Goal: Communication & Community: Ask a question

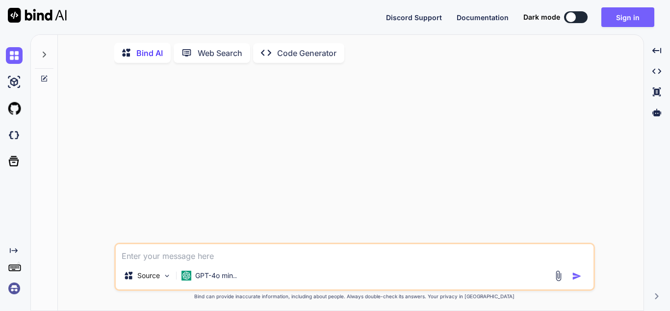
type textarea "x"
click at [210, 255] on textarea at bounding box center [355, 253] width 478 height 18
type textarea "s"
type textarea "x"
type textarea "sd"
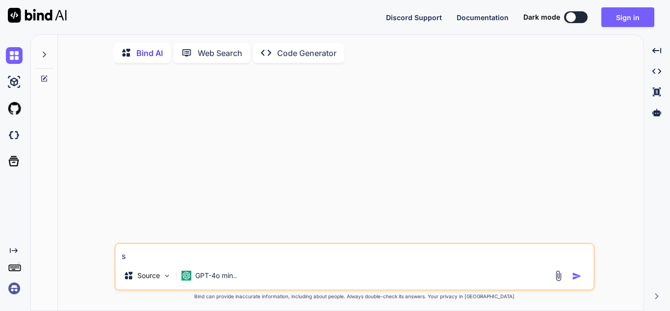
type textarea "x"
type textarea "sd"
click at [579, 277] on img "button" at bounding box center [577, 276] width 10 height 10
type textarea "x"
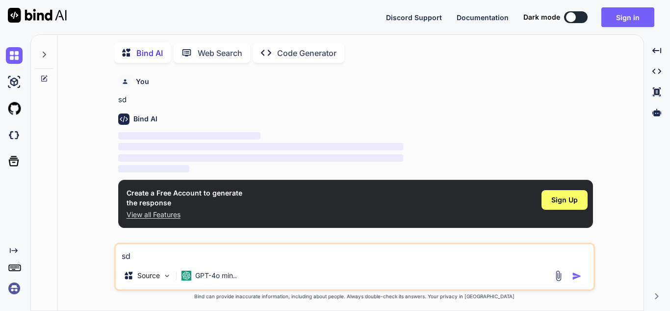
scroll to position [4, 0]
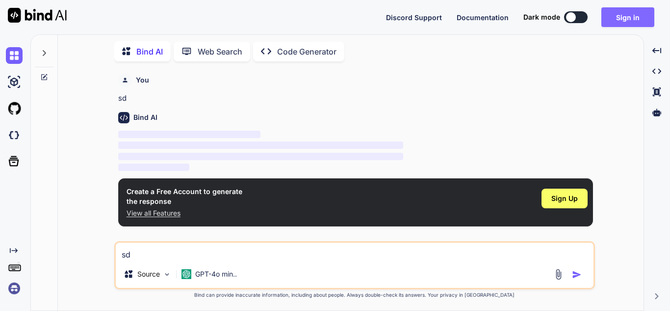
click at [611, 19] on button "Sign in" at bounding box center [628, 17] width 53 height 20
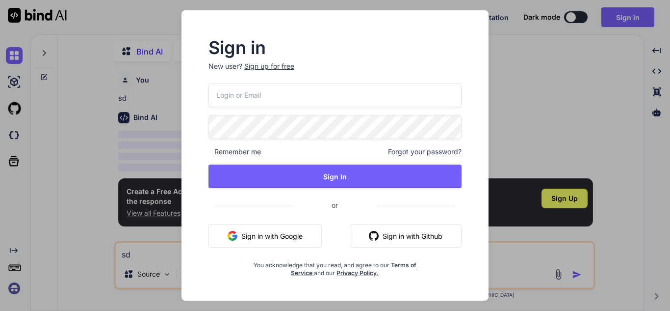
click at [306, 104] on input "email" at bounding box center [335, 95] width 253 height 24
type input "[EMAIL_ADDRESS][DOMAIN_NAME]"
click at [290, 141] on div "[EMAIL_ADDRESS][DOMAIN_NAME] Remember me Forgot your password? Sign In or Sign …" at bounding box center [335, 180] width 253 height 194
click at [304, 155] on div "Remember me Forgot your password?" at bounding box center [335, 152] width 253 height 10
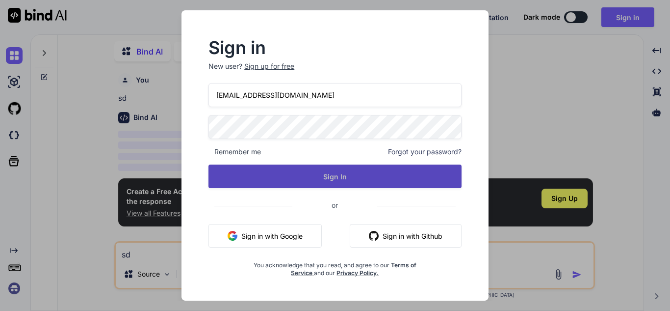
click at [305, 181] on button "Sign In" at bounding box center [335, 176] width 253 height 24
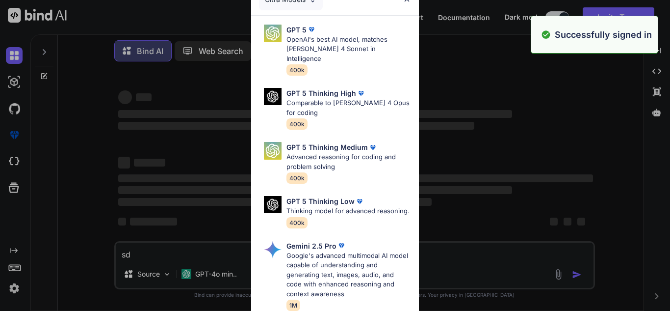
type textarea "x"
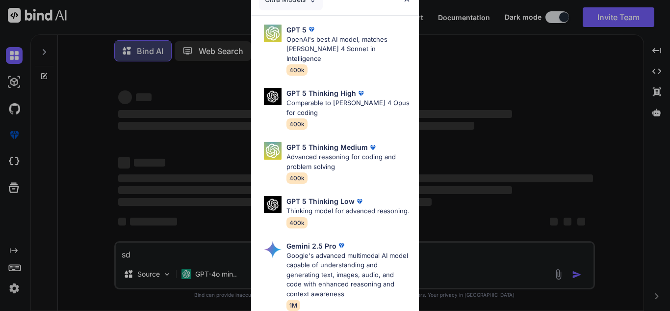
click at [404, 3] on div "Ultra Models" at bounding box center [335, -1] width 168 height 31
click at [175, 242] on div "Ultra Models GPT 5 OpenAI's best AI model, matches [PERSON_NAME] 4 Sonnet in In…" at bounding box center [335, 155] width 670 height 311
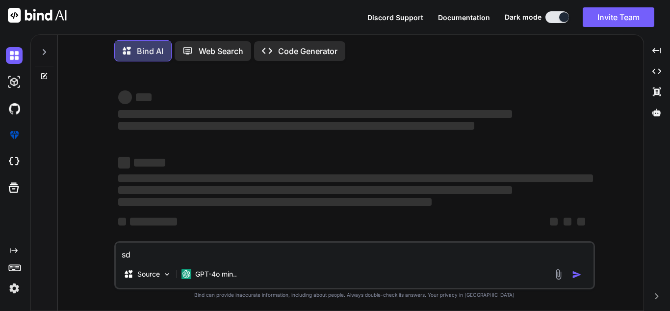
click at [172, 256] on textarea "sd" at bounding box center [355, 251] width 478 height 18
type textarea "x"
paste textarea "// Step 3️⃣: Add External Bank Account for payouts var externalAccountService =…"
type textarea "// Step 3️⃣: Add External Bank Account for payouts var externalAccountService =…"
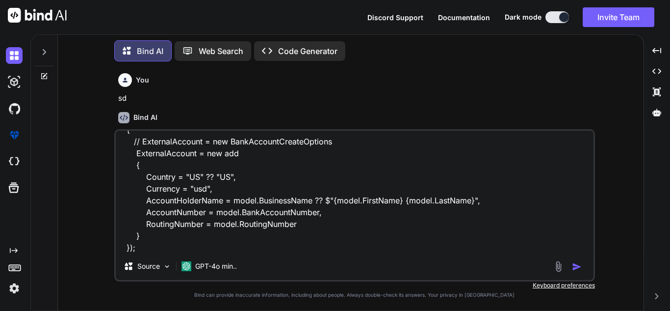
scroll to position [5, 0]
click at [217, 250] on textarea "// Step 3️⃣: Add External Bank Account for payouts var externalAccountService =…" at bounding box center [355, 192] width 478 height 122
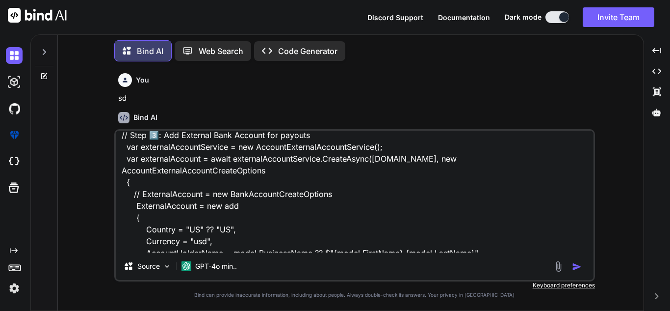
scroll to position [0, 0]
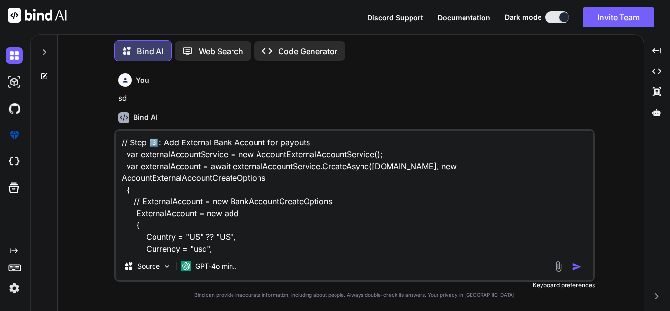
drag, startPoint x: 246, startPoint y: 200, endPoint x: 241, endPoint y: 199, distance: 5.0
click at [241, 199] on textarea "// Step 3️⃣: Add External Bank Account for payouts var externalAccountService =…" at bounding box center [355, 192] width 478 height 122
click at [253, 192] on textarea "// Step 3️⃣: Add External Bank Account for payouts var externalAccountService =…" at bounding box center [355, 192] width 478 height 122
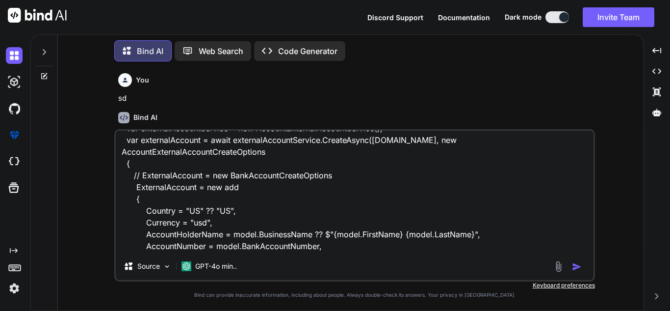
scroll to position [61, 0]
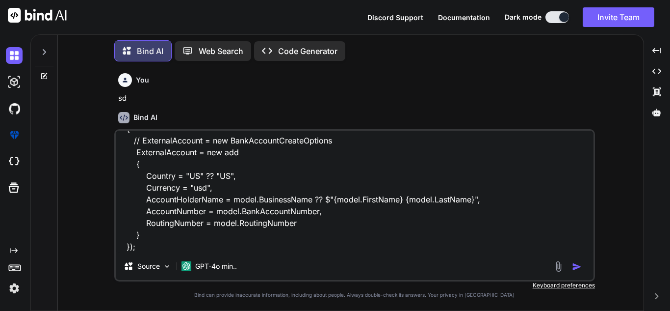
click at [207, 233] on textarea "// Step 3️⃣: Add External Bank Account for payouts var externalAccountService =…" at bounding box center [355, 192] width 478 height 122
type textarea "x"
type textarea "// Step 3️⃣: Add External Bank Account for payouts var externalAccountService =…"
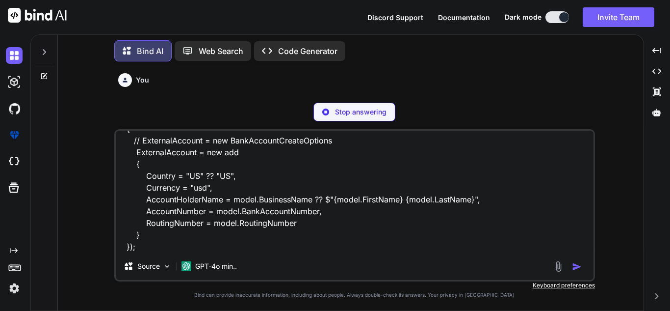
type textarea "x"
type textarea "// Step 3️⃣: Add External Bank Account for payouts var externalAccountService =…"
type textarea "x"
type textarea "// Step 3️⃣: Add External Bank Account for payouts var externalAccountService =…"
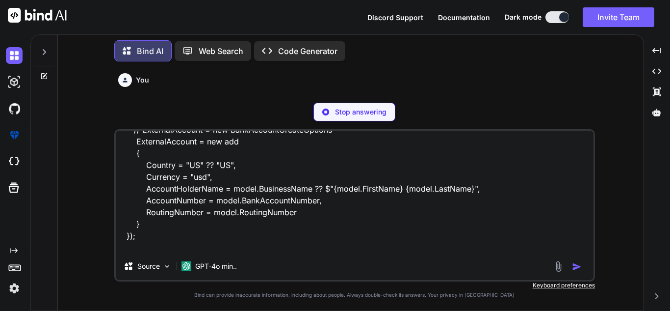
type textarea "x"
type textarea "// Step 3️⃣: Add External Bank Account for payouts var externalAccountService =…"
type textarea "x"
type textarea "// Step 3️⃣: Add External Bank Account for payouts var externalAccountService =…"
type textarea "x"
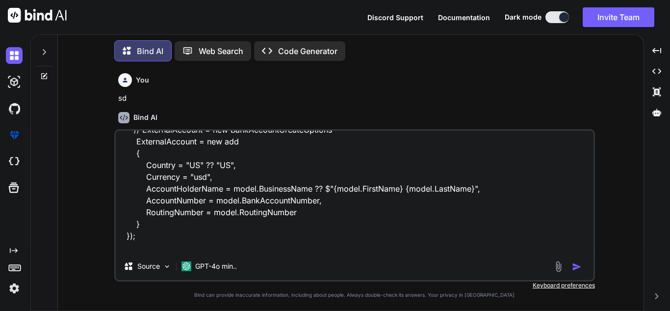
type textarea "// Step 3️⃣: Add External Bank Account for payouts var externalAccountService =…"
type textarea "x"
type textarea "// Step 3️⃣: Add External Bank Account for payouts var externalAccountService =…"
type textarea "x"
type textarea "// Step 3️⃣: Add External Bank Account for payouts var externalAccountService =…"
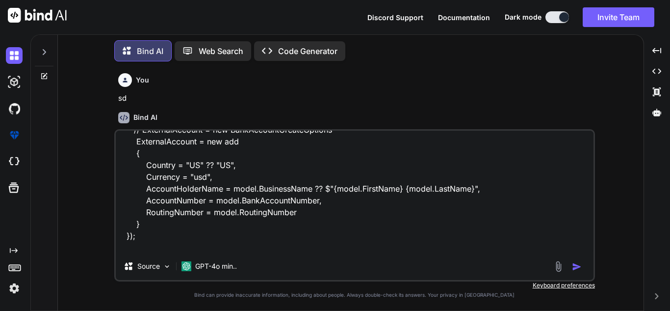
type textarea "x"
type textarea "// Step 3️⃣: Add External Bank Account for payouts var externalAccountService =…"
type textarea "x"
type textarea "// Step 3️⃣: Add External Bank Account for payouts var externalAccountService =…"
type textarea "x"
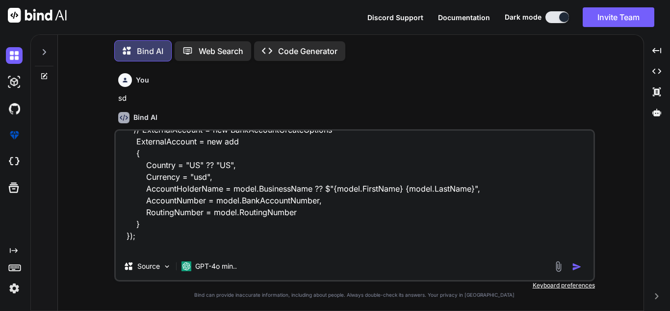
type textarea "// Step 3️⃣: Add External Bank Account for payouts var externalAccountService =…"
type textarea "x"
type textarea "// Step 3️⃣: Add External Bank Account for payouts var externalAccountService =…"
type textarea "x"
type textarea "// Step 3️⃣: Add External Bank Account for payouts var externalAccountService =…"
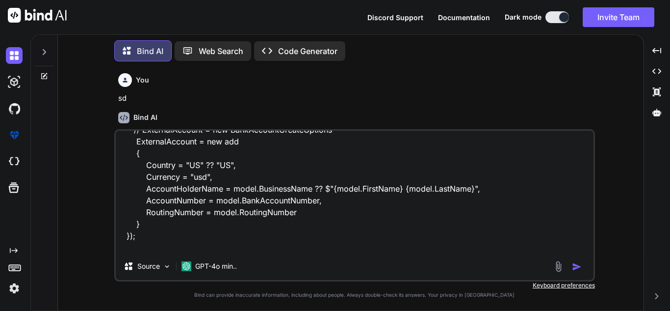
type textarea "x"
type textarea "// Step 3️⃣: Add External Bank Account for payouts var externalAccountService =…"
type textarea "x"
type textarea "// Step 3️⃣: Add External Bank Account for payouts var externalAccountService =…"
type textarea "x"
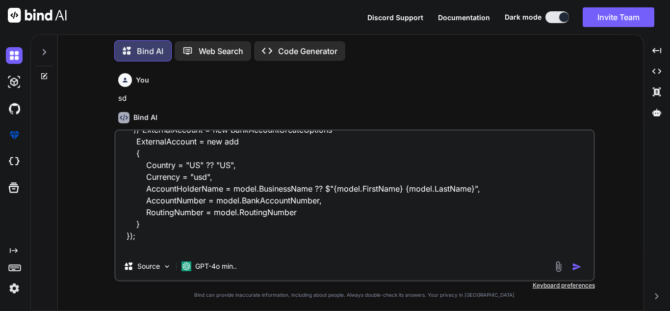
type textarea "// Step 3️⃣: Add External Bank Account for payouts var externalAccountService =…"
type textarea "x"
type textarea "// Step 3️⃣: Add External Bank Account for payouts var externalAccountService =…"
type textarea "x"
type textarea "// Step 3️⃣: Add External Bank Account for payouts var externalAccountService =…"
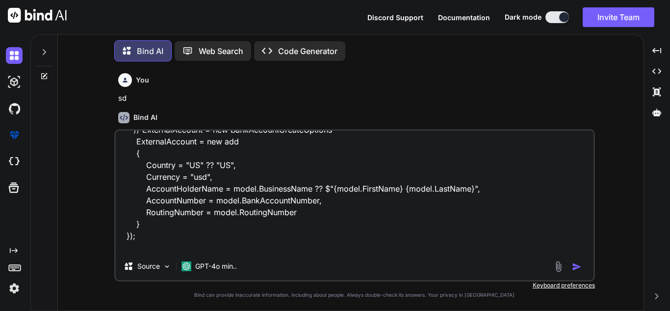
type textarea "x"
type textarea "// Step 3️⃣: Add External Bank Account for payouts var externalAccountService =…"
type textarea "x"
type textarea "// Step 3️⃣: Add External Bank Account for payouts var externalAccountService =…"
type textarea "x"
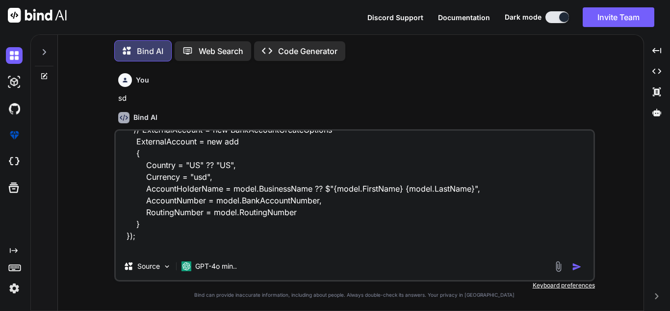
type textarea "// Step 3️⃣: Add External Bank Account for payouts var externalAccountService =…"
type textarea "x"
type textarea "// Step 3️⃣: Add External Bank Account for payouts var externalAccountService =…"
type textarea "x"
type textarea "// Step 3️⃣: Add External Bank Account for payouts var externalAccountService =…"
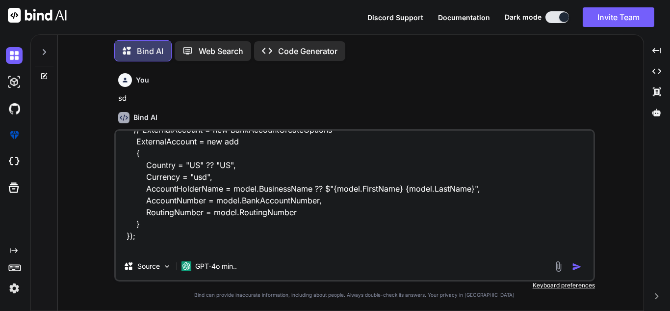
type textarea "x"
type textarea "// Step 3️⃣: Add External Bank Account for payouts var externalAccountService =…"
type textarea "x"
type textarea "// Step 3️⃣: Add External Bank Account for payouts var externalAccountService =…"
type textarea "x"
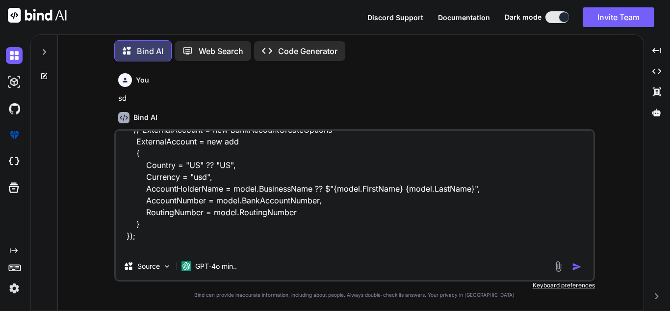
type textarea "// Step 3️⃣: Add External Bank Account for payouts var externalAccountService =…"
type textarea "x"
type textarea "// Step 3️⃣: Add External Bank Account for payouts var externalAccountService =…"
type textarea "x"
type textarea "// Step 3️⃣: Add External Bank Account for payouts var externalAccountService =…"
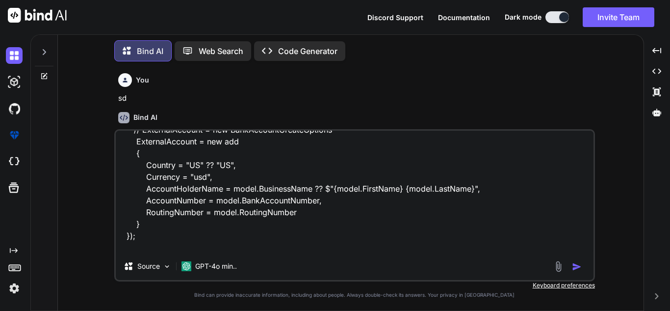
type textarea "x"
type textarea "// Step 3️⃣: Add External Bank Account for payouts var externalAccountService =…"
type textarea "x"
type textarea "// Step 3️⃣: Add External Bank Account for payouts var externalAccountService =…"
type textarea "x"
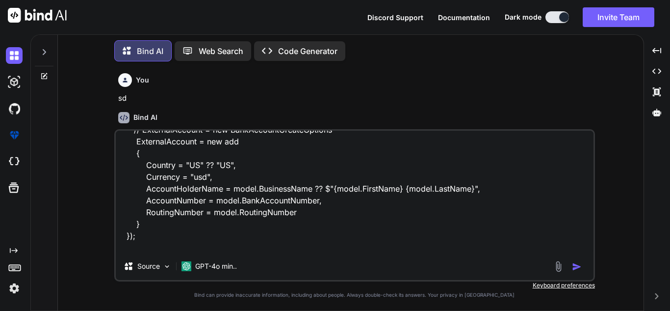
type textarea "// Step 3️⃣: Add External Bank Account for payouts var externalAccountService =…"
type textarea "x"
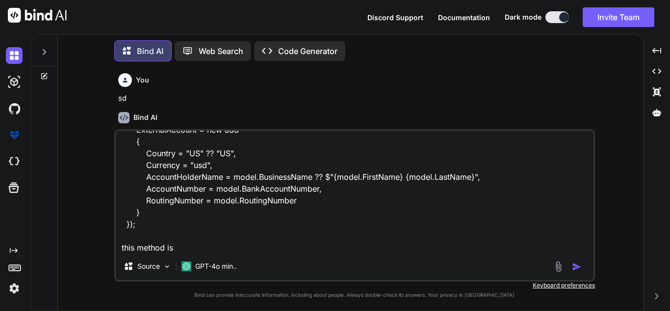
type textarea "// Step 3️⃣: Add External Bank Account for payouts var externalAccountService =…"
type textarea "x"
type textarea "// Step 3️⃣: Add External Bank Account for payouts var externalAccountService =…"
type textarea "x"
type textarea "// Step 3️⃣: Add External Bank Account for payouts var externalAccountService =…"
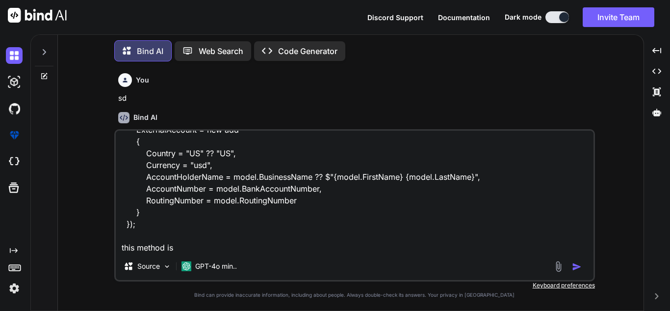
type textarea "x"
type textarea "// Step 3️⃣: Add External Bank Account for payouts var externalAccountService =…"
type textarea "x"
type textarea "// Step 3️⃣: Add External Bank Account for payouts var externalAccountService =…"
type textarea "x"
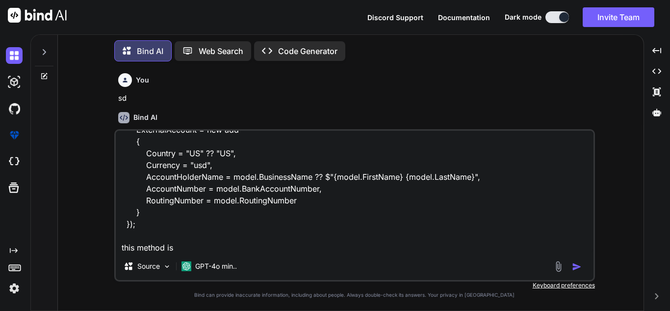
type textarea "// Step 3️⃣: Add External Bank Account for payouts var externalAccountService =…"
type textarea "x"
type textarea "// Step 3️⃣: Add External Bank Account for payouts var externalAccountService =…"
type textarea "x"
type textarea "// Step 3️⃣: Add External Bank Account for payouts var externalAccountService =…"
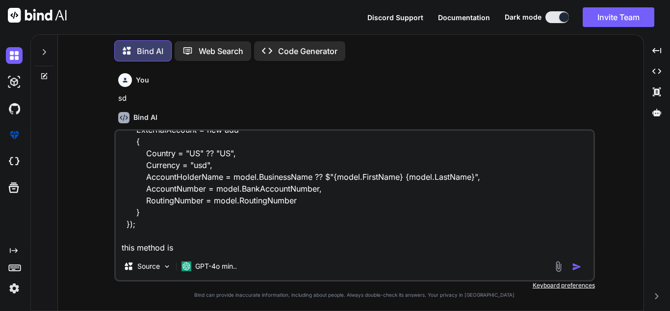
type textarea "x"
type textarea "// Step 3️⃣: Add External Bank Account for payouts var externalAccountService =…"
type textarea "x"
type textarea "// Step 3️⃣: Add External Bank Account for payouts var externalAccountService =…"
type textarea "x"
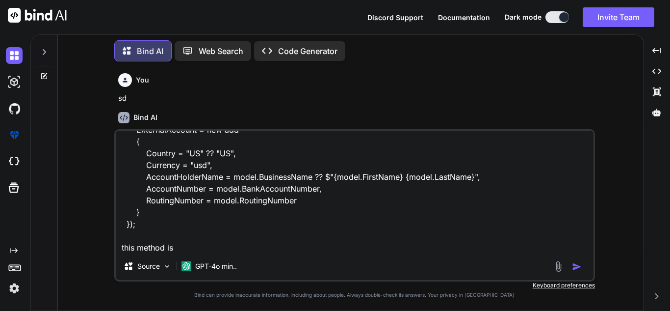
type textarea "// Step 3️⃣: Add External Bank Account for payouts var externalAccountService =…"
type textarea "x"
type textarea "// Step 3️⃣: Add External Bank Account for payouts var externalAccountService =…"
type textarea "x"
type textarea "// Step 3️⃣: Add External Bank Account for payouts var externalAccountService =…"
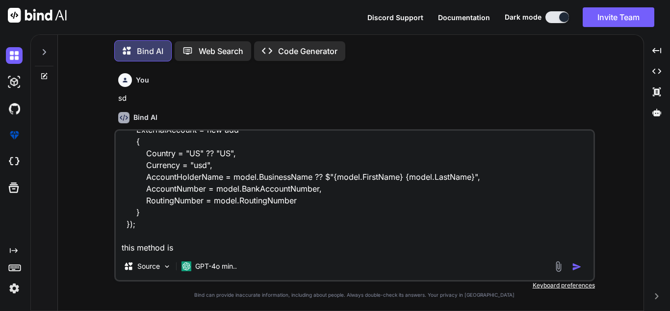
type textarea "x"
type textarea "// Step 3️⃣: Add External Bank Account for payouts var externalAccountService =…"
type textarea "x"
type textarea "// Step 3️⃣: Add External Bank Account for payouts var externalAccountService =…"
type textarea "x"
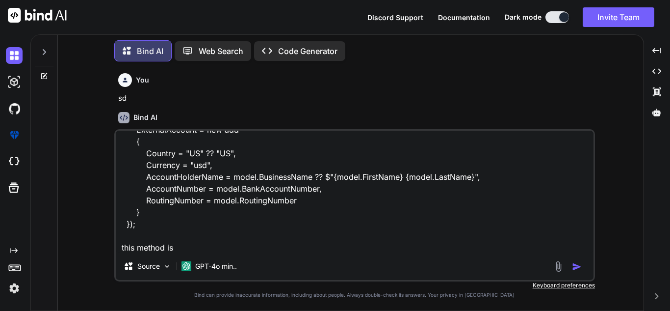
type textarea "// Step 3️⃣: Add External Bank Account for payouts var externalAccountService =…"
type textarea "x"
type textarea "// Step 3️⃣: Add External Bank Account for payouts var externalAccountService =…"
type textarea "x"
type textarea "// Step 3️⃣: Add External Bank Account for payouts var externalAccountService =…"
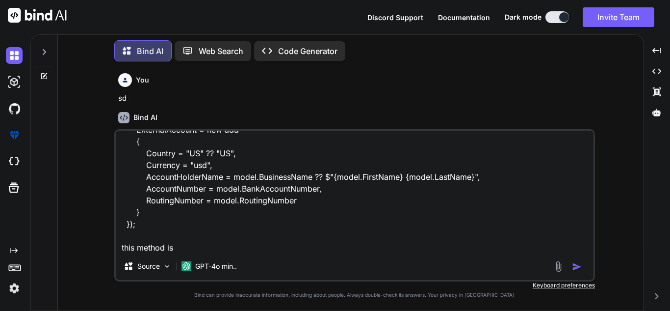
type textarea "x"
type textarea "// Step 3️⃣: Add External Bank Account for payouts var externalAccountService =…"
type textarea "x"
type textarea "// Step 3️⃣: Add External Bank Account for payouts var externalAccountService =…"
type textarea "x"
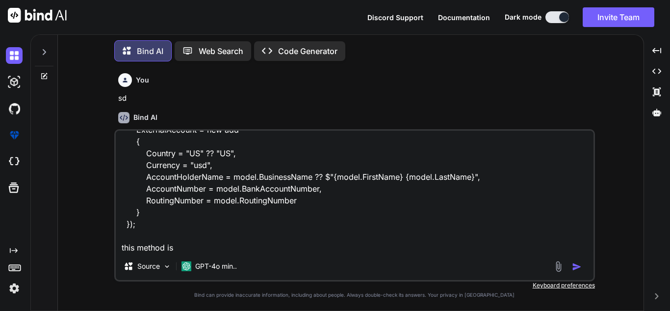
type textarea "// Step 3️⃣: Add External Bank Account for payouts var externalAccountService =…"
type textarea "x"
type textarea "// Step 3️⃣: Add External Bank Account for payouts var externalAccountService =…"
type textarea "x"
type textarea "// Step 3️⃣: Add External Bank Account for payouts var externalAccountService =…"
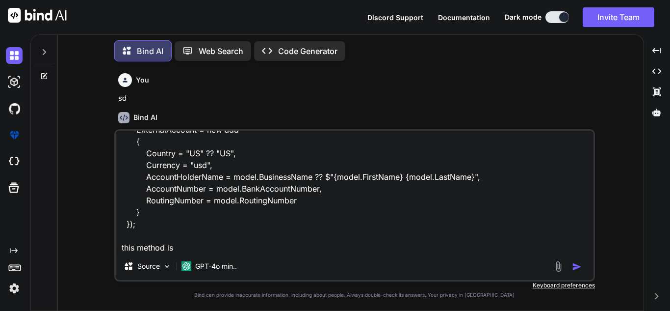
type textarea "x"
type textarea "// Step 3️⃣: Add External Bank Account for payouts var externalAccountService =…"
type textarea "x"
type textarea "// Step 3️⃣: Add External Bank Account for payouts var externalAccountService =…"
type textarea "x"
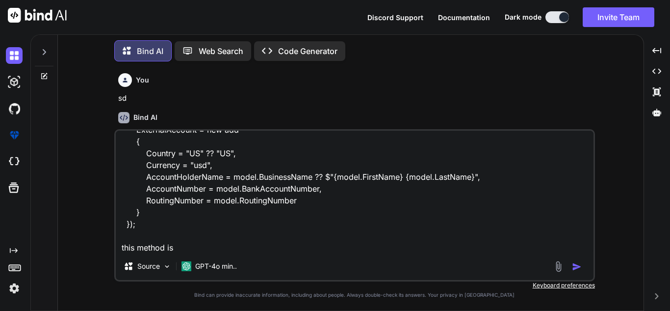
type textarea "// Step 3️⃣: Add External Bank Account for payouts var externalAccountService =…"
type textarea "x"
type textarea "// Step 3️⃣: Add External Bank Account for payouts var externalAccountService =…"
type textarea "x"
type textarea "// Step 3️⃣: Add External Bank Account for payouts var externalAccountService =…"
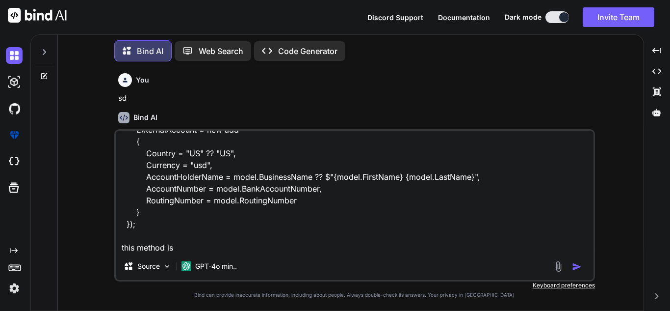
type textarea "x"
type textarea "// Step 3️⃣: Add External Bank Account for payouts var externalAccountService =…"
type textarea "x"
type textarea "// Step 3️⃣: Add External Bank Account for payouts var externalAccountService =…"
type textarea "x"
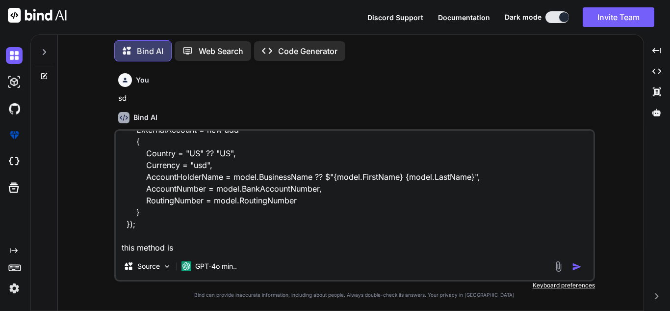
type textarea "// Step 3️⃣: Add External Bank Account for payouts var externalAccountService =…"
type textarea "x"
type textarea "// Step 3️⃣: Add External Bank Account for payouts var externalAccountService =…"
type textarea "x"
type textarea "// Step 3️⃣: Add External Bank Account for payouts var externalAccountService =…"
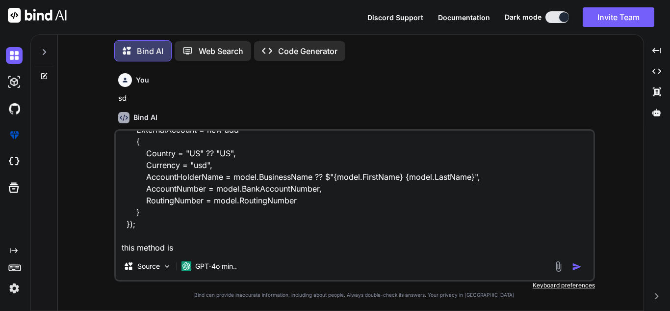
type textarea "x"
type textarea "// Step 3️⃣: Add External Bank Account for payouts var externalAccountService =…"
type textarea "x"
type textarea "// Step 3️⃣: Add External Bank Account for payouts var externalAccountService =…"
type textarea "x"
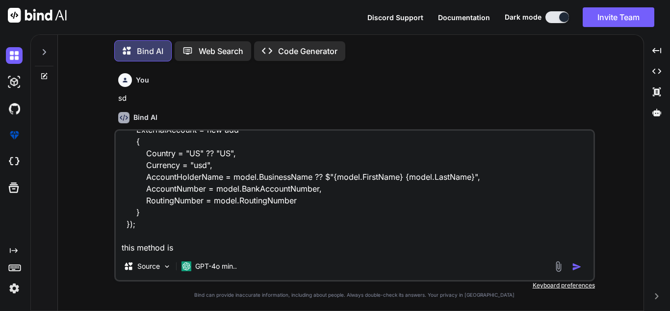
type textarea "// Step 3️⃣: Add External Bank Account for payouts var externalAccountService =…"
type textarea "x"
type textarea "// Step 3️⃣: Add External Bank Account for payouts var externalAccountService =…"
type textarea "x"
type textarea "// Step 3️⃣: Add External Bank Account for payouts var externalAccountService =…"
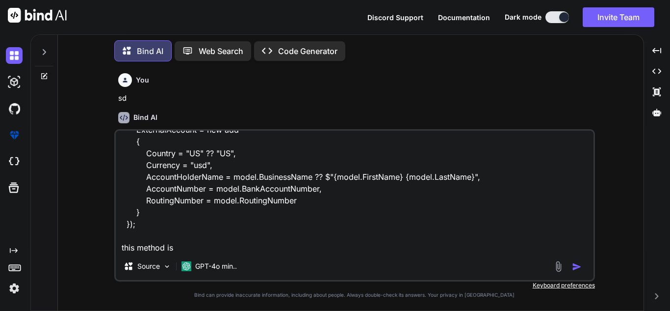
type textarea "x"
type textarea "// Step 3️⃣: Add External Bank Account for payouts var externalAccountService =…"
type textarea "x"
type textarea "// Step 3️⃣: Add External Bank Account for payouts var externalAccountService =…"
type textarea "x"
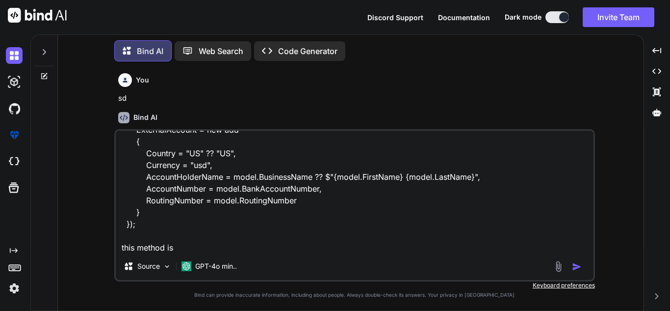
type textarea "// Step 3️⃣: Add External Bank Account for payouts var externalAccountService =…"
type textarea "x"
type textarea "// Step 3️⃣: Add External Bank Account for payouts var externalAccountService =…"
type textarea "x"
type textarea "// Step 3️⃣: Add External Bank Account for payouts var externalAccountService =…"
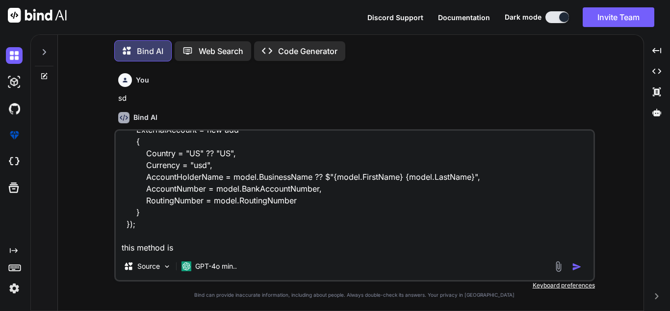
type textarea "x"
type textarea "// Step 3️⃣: Add External Bank Account for payouts var externalAccountService =…"
type textarea "x"
type textarea "// Step 3️⃣: Add External Bank Account for payouts var externalAccountService =…"
type textarea "x"
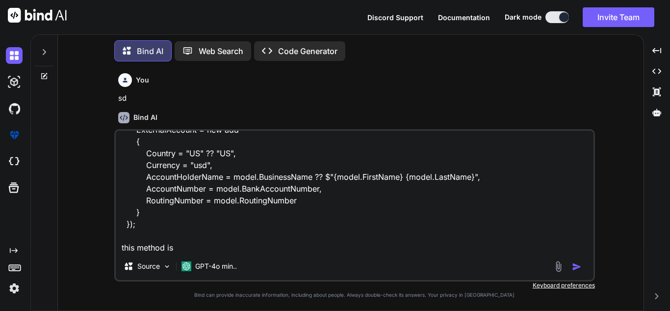
type textarea "// Step 3️⃣: Add External Bank Account for payouts var externalAccountService =…"
type textarea "x"
type textarea "// Step 3️⃣: Add External Bank Account for payouts var externalAccountService =…"
type textarea "x"
type textarea "// Step 3️⃣: Add External Bank Account for payouts var externalAccountService =…"
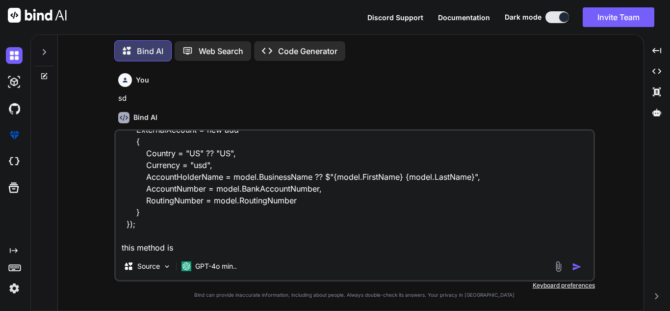
type textarea "x"
type textarea "// Step 3️⃣: Add External Bank Account for payouts var externalAccountService =…"
type textarea "x"
type textarea "// Step 3️⃣: Add External Bank Account for payouts var externalAccountService =…"
type textarea "x"
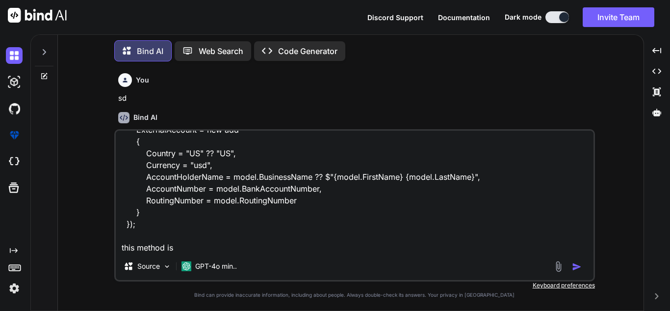
type textarea "// Step 3️⃣: Add External Bank Account for payouts var externalAccountService =…"
type textarea "x"
type textarea "// Step 3️⃣: Add External Bank Account for payouts var externalAccountService =…"
type textarea "x"
type textarea "// Step 3️⃣: Add External Bank Account for payouts var externalAccountService =…"
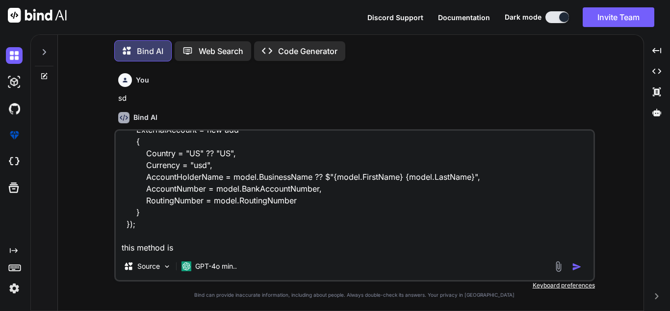
type textarea "x"
type textarea "// Step 3️⃣: Add External Bank Account for payouts var externalAccountService =…"
type textarea "x"
type textarea "// Step 3️⃣: Add External Bank Account for payouts var externalAccountService =…"
type textarea "x"
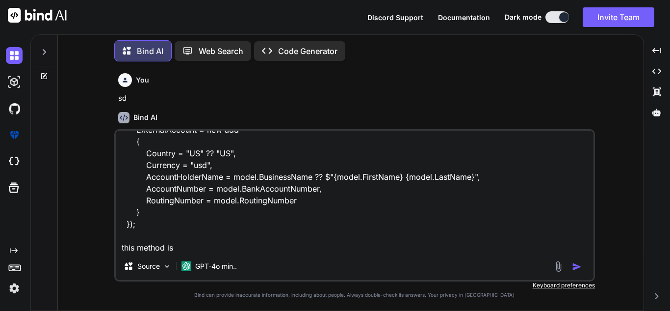
type textarea "// Step 3️⃣: Add External Bank Account for payouts var externalAccountService =…"
type textarea "x"
type textarea "// Step 3️⃣: Add External Bank Account for payouts var externalAccountService =…"
type textarea "x"
type textarea "// Step 3️⃣: Add External Bank Account for payouts var externalAccountService =…"
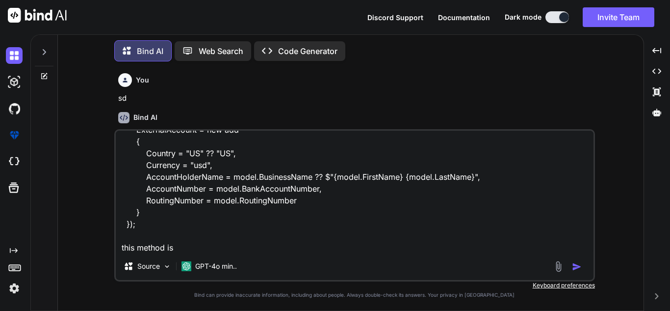
type textarea "x"
type textarea "// Step 3️⃣: Add External Bank Account for payouts var externalAccountService =…"
type textarea "x"
type textarea "// Step 3️⃣: Add External Bank Account for payouts var externalAccountService =…"
type textarea "x"
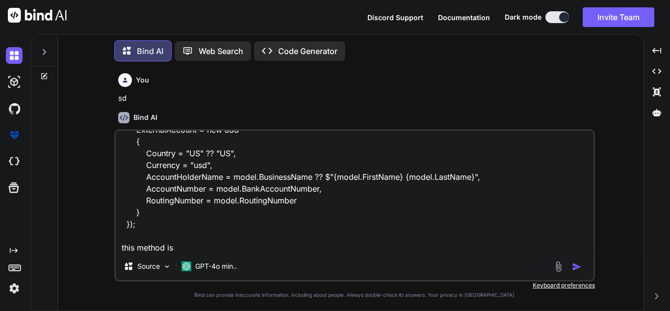
type textarea "// Step 3️⃣: Add External Bank Account for payouts var externalAccountService =…"
type textarea "x"
type textarea "// Step 3️⃣: Add External Bank Account for payouts var externalAccountService =…"
type textarea "x"
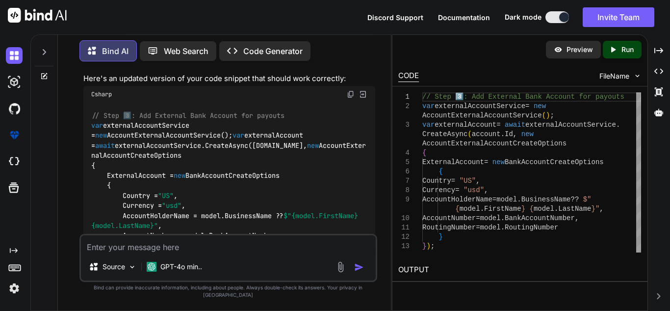
scroll to position [0, 0]
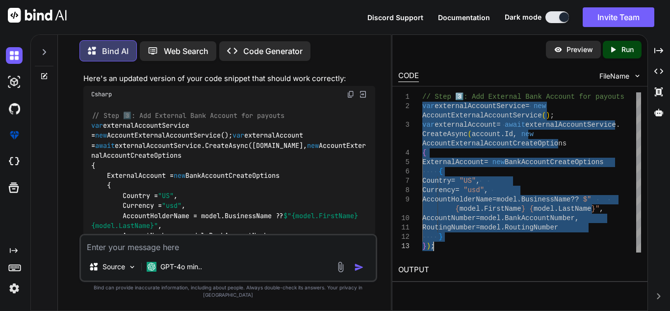
drag, startPoint x: 424, startPoint y: 107, endPoint x: 445, endPoint y: 256, distance: 150.7
click at [445, 252] on div "// Step 3️⃣: Add External Bank Account for payouts var externalAccountService =…" at bounding box center [532, 172] width 219 height 160
